Goal: Feedback & Contribution: Submit feedback/report problem

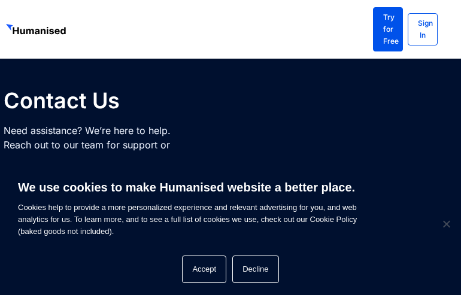
type input "N/A"
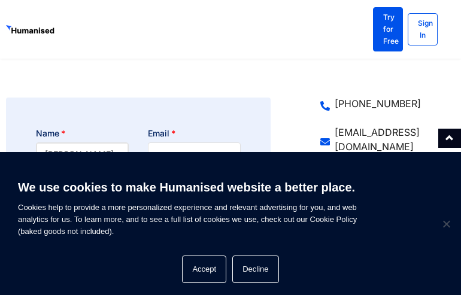
type input "Phillip Bradley"
type input "552-658-2545"
type input "Innovative Ventures Systems"
type input "pbradley631@outlook.com"
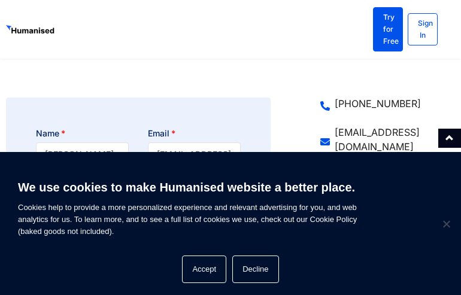
scroll to position [180, 0]
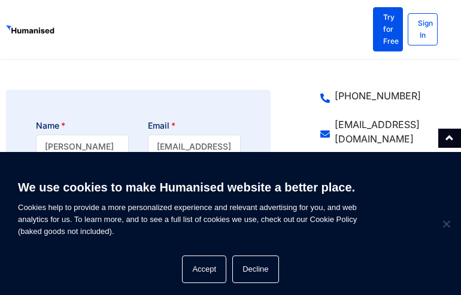
type textarea "Noticed "been", might be a typo. Quickly checking with spellpros.com often help…"
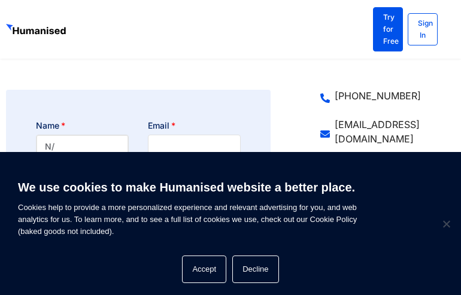
type input "N/A"
type input "[PERSON_NAME]"
type input "[PHONE_NUMBER]"
type input "Innovative Logistics LLC"
type input "[EMAIL_ADDRESS][DOMAIN_NAME]"
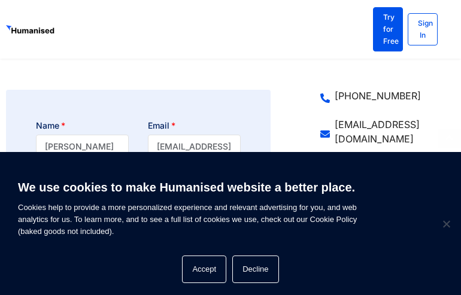
scroll to position [16, 0]
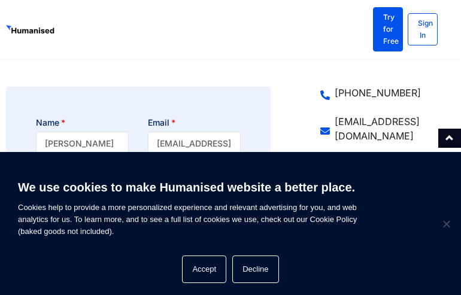
type textarea "Hi there, Spotted "dei" on your website; could be misspelled. [DOMAIN_NAME] has…"
